Goal: Task Accomplishment & Management: Complete application form

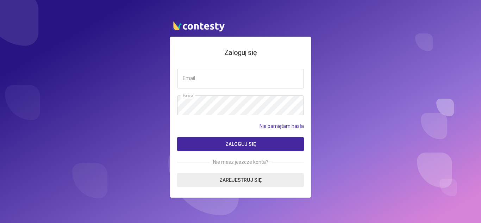
type input "**********"
click at [234, 142] on span "Zaloguj się" at bounding box center [240, 144] width 31 height 6
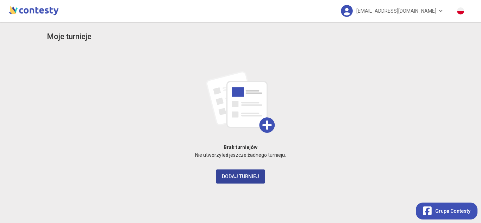
click at [254, 178] on button "Dodaj turniej" at bounding box center [240, 176] width 49 height 14
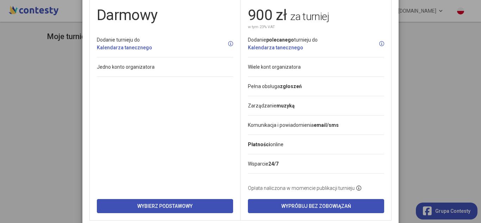
scroll to position [70, 0]
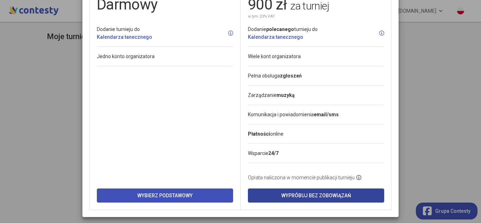
click at [357, 195] on button "Wypróbuj bez zobowiązań" at bounding box center [316, 195] width 136 height 14
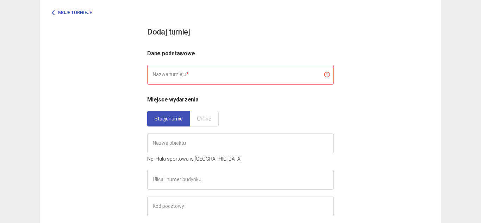
scroll to position [36, 0]
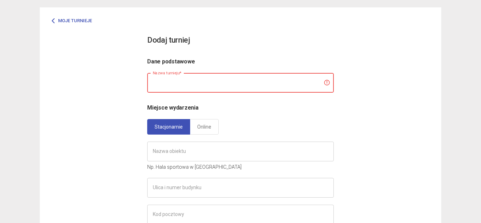
click at [324, 84] on input "text" at bounding box center [240, 83] width 186 height 20
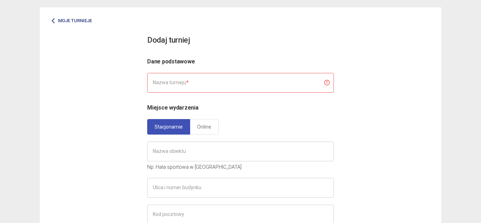
click at [73, 19] on link "Moje turnieje" at bounding box center [72, 20] width 50 height 13
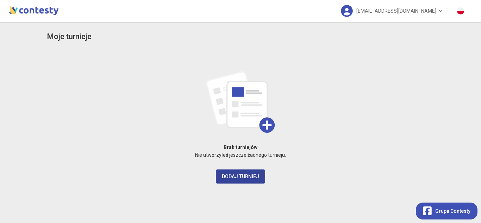
click at [241, 177] on button "Dodaj turniej" at bounding box center [240, 176] width 49 height 14
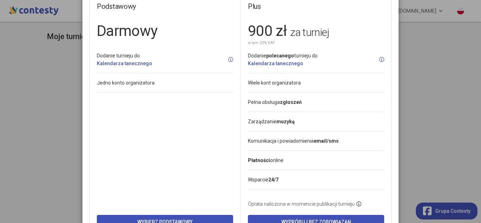
scroll to position [75, 0]
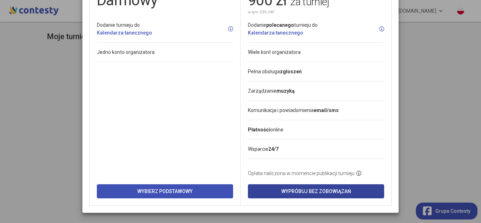
click at [307, 192] on button "Wypróbuj bez zobowiązań" at bounding box center [316, 191] width 136 height 14
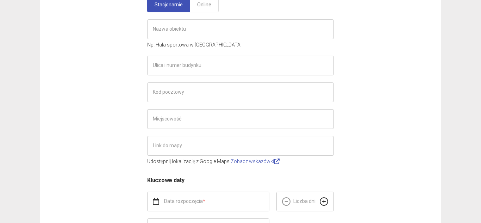
scroll to position [36, 0]
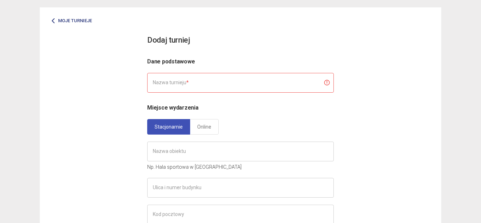
click at [51, 19] on icon at bounding box center [54, 21] width 6 height 6
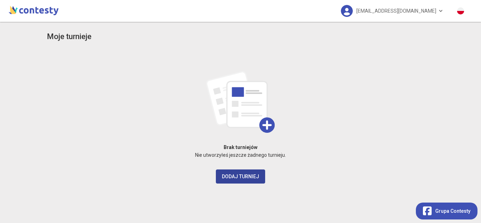
click at [248, 175] on button "Dodaj turniej" at bounding box center [240, 176] width 49 height 14
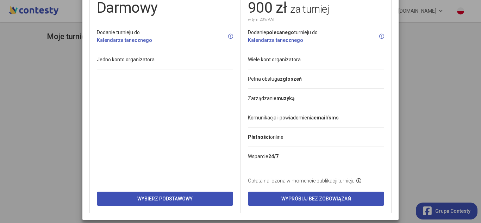
scroll to position [70, 0]
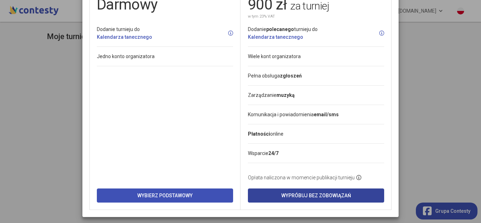
click at [337, 196] on button "Wypróbuj bez zobowiązań" at bounding box center [316, 195] width 136 height 14
